Goal: Task Accomplishment & Management: Use online tool/utility

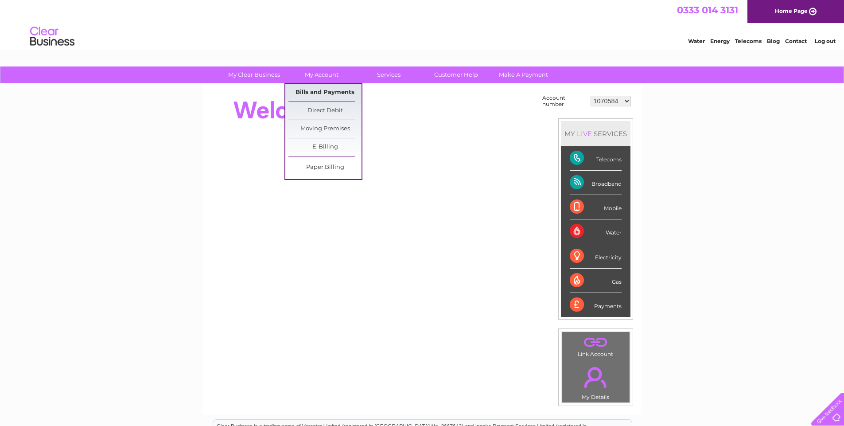
click at [313, 89] on link "Bills and Payments" at bounding box center [324, 93] width 73 height 18
click at [312, 91] on link "Bills and Payments" at bounding box center [324, 93] width 73 height 18
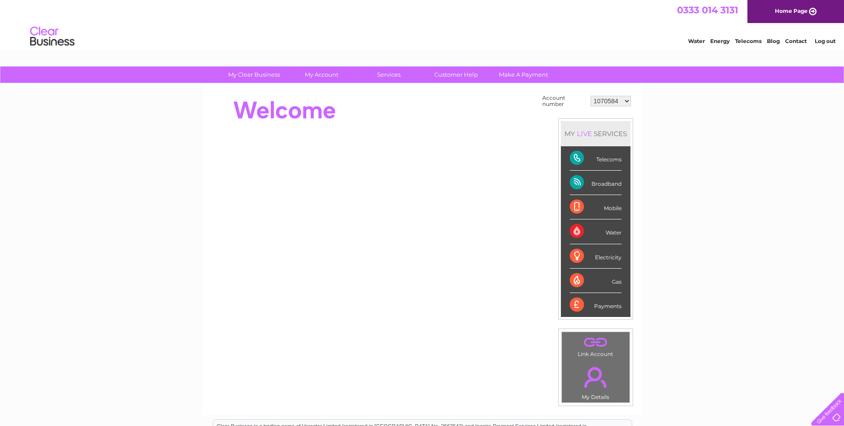
click at [627, 98] on select "1070584 30270766" at bounding box center [610, 101] width 40 height 11
select select "30270766"
click at [590, 96] on select "1070584 30270766" at bounding box center [610, 101] width 40 height 11
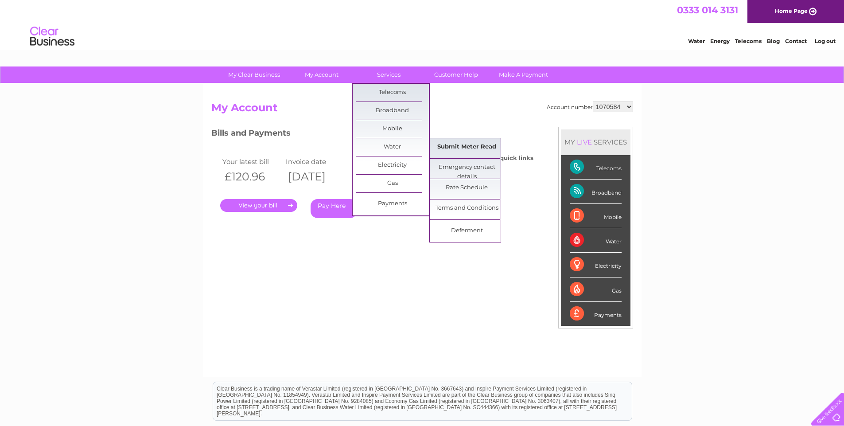
click at [453, 143] on link "Submit Meter Read" at bounding box center [466, 147] width 73 height 18
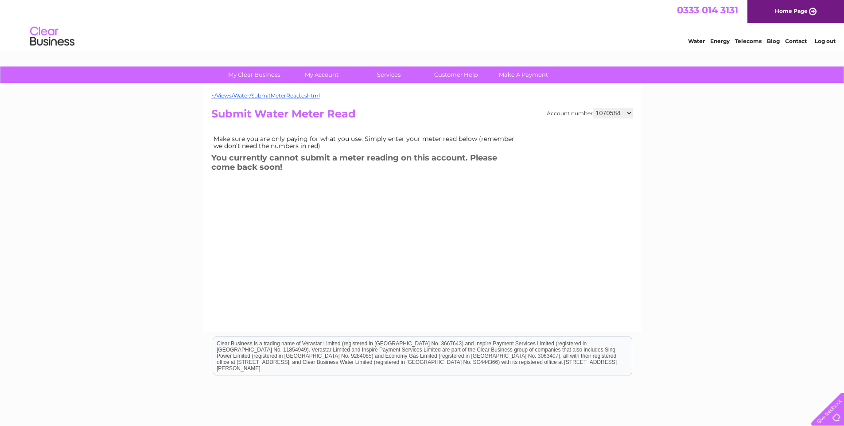
click at [628, 112] on select "1070584 30270766" at bounding box center [613, 113] width 40 height 11
select select "30270766"
click at [593, 108] on select "1070584 30270766" at bounding box center [613, 113] width 40 height 11
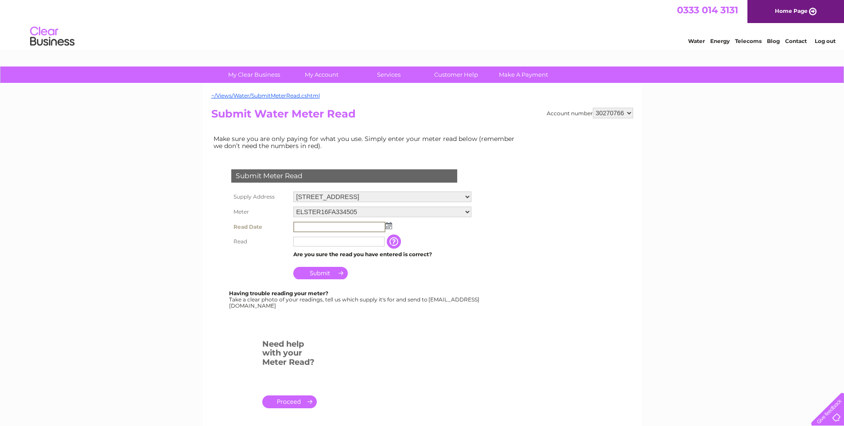
click at [353, 223] on input "text" at bounding box center [339, 226] width 92 height 11
click at [388, 224] on img at bounding box center [388, 225] width 7 height 7
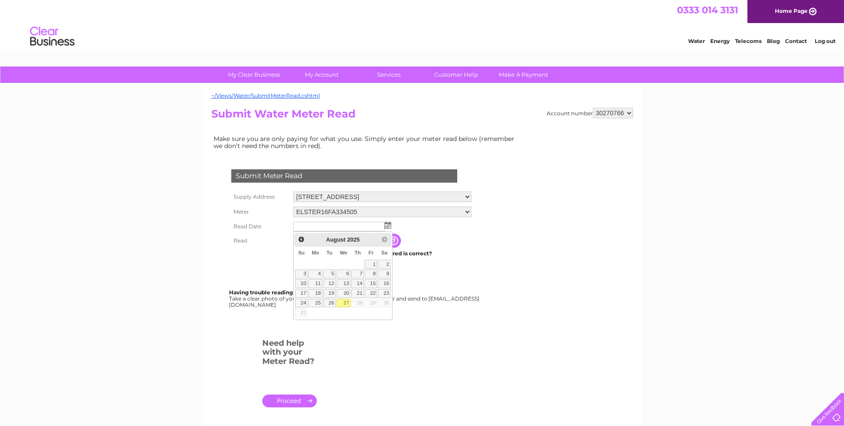
click at [342, 300] on link "27" at bounding box center [344, 303] width 14 height 9
type input "2025/08/27"
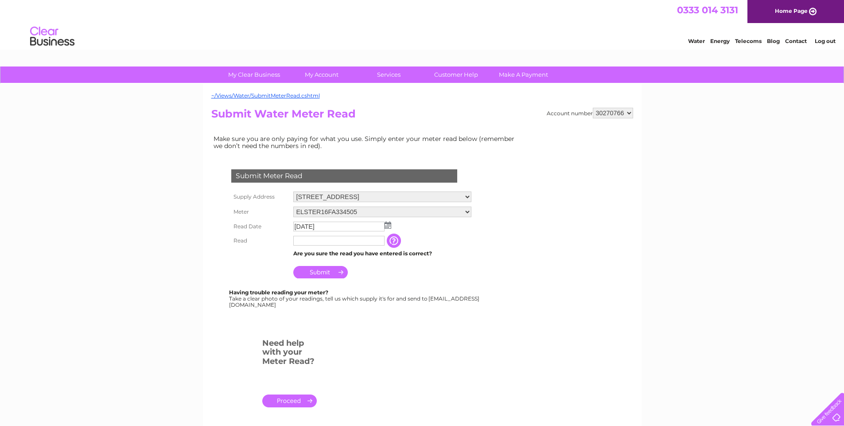
drag, startPoint x: 312, startPoint y: 241, endPoint x: 365, endPoint y: 166, distance: 92.4
click at [320, 223] on tbody "Supply Address 34 New Market, Beccles, Suffolk, NR34 9HE Meter ELSTER16FA334505…" at bounding box center [351, 234] width 245 height 91
type input "002825"
click at [324, 272] on input "Submit" at bounding box center [320, 272] width 54 height 12
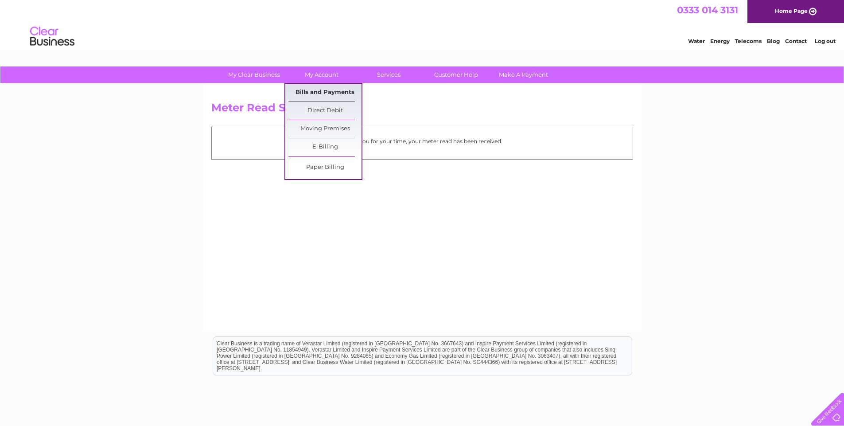
click at [314, 94] on link "Bills and Payments" at bounding box center [324, 93] width 73 height 18
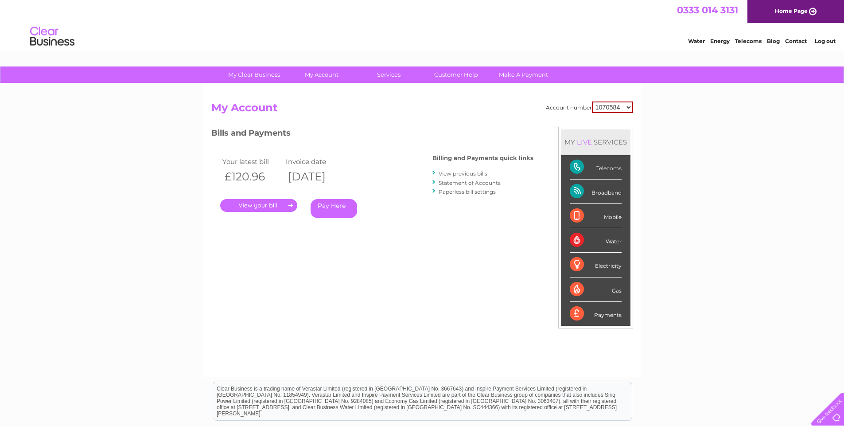
click at [629, 105] on select "1070584 30270766" at bounding box center [612, 107] width 41 height 12
select select "30270766"
click at [592, 101] on select "1070584 30270766" at bounding box center [612, 107] width 41 height 12
click at [268, 204] on link "." at bounding box center [258, 205] width 77 height 13
